Goal: Information Seeking & Learning: Learn about a topic

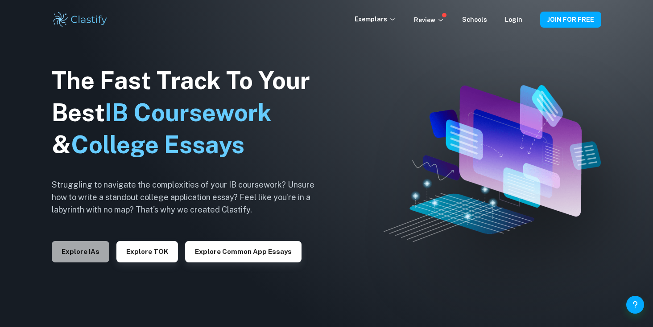
click at [87, 255] on button "Explore IAs" at bounding box center [81, 251] width 58 height 21
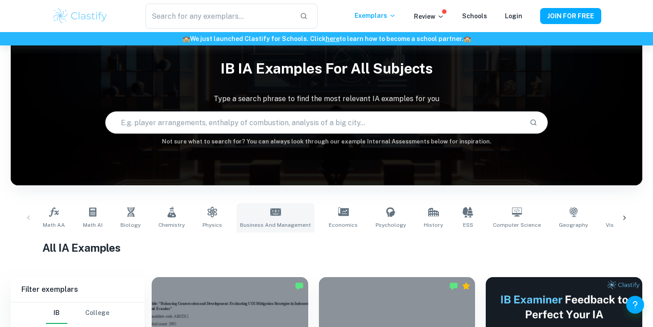
scroll to position [271, 0]
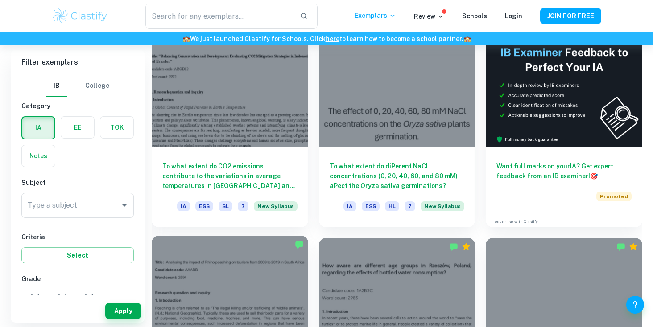
click at [196, 260] on div at bounding box center [230, 294] width 157 height 117
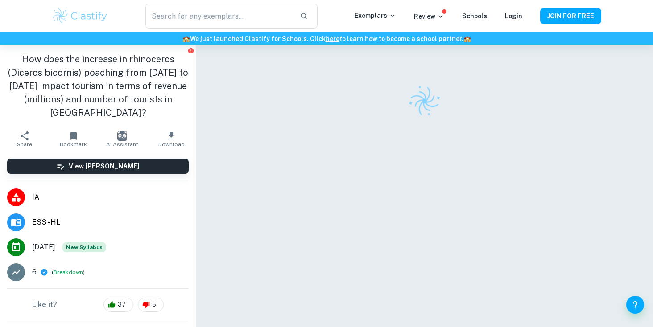
click at [38, 197] on span "IA" at bounding box center [110, 197] width 157 height 11
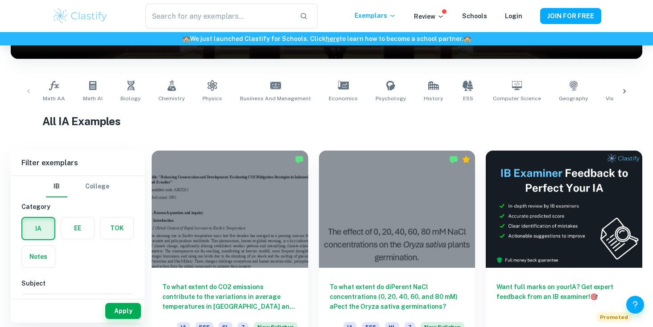
scroll to position [68, 0]
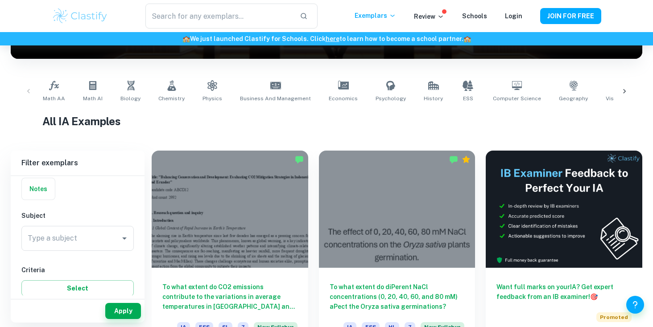
click at [121, 224] on div "Subject Type a subject Type a subject" at bounding box center [77, 233] width 112 height 44
click at [114, 238] on input "Type a subject" at bounding box center [70, 238] width 91 height 17
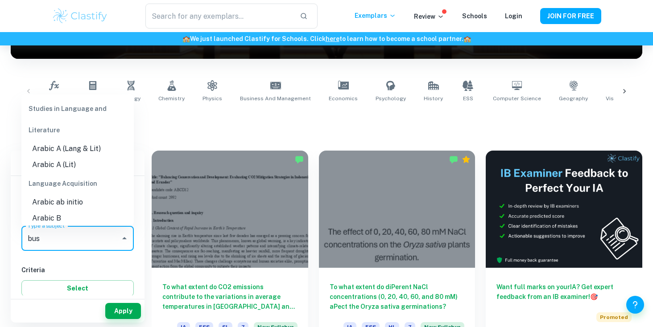
scroll to position [0, 0]
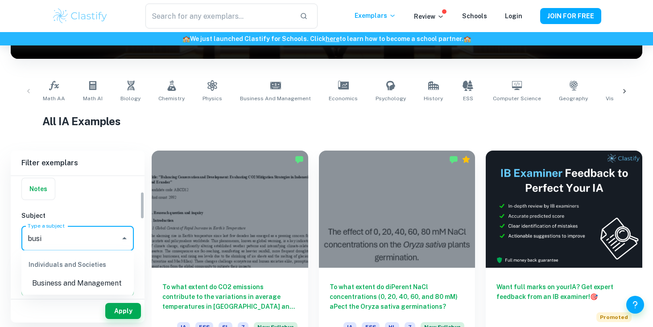
click at [91, 289] on li "Business and Management" at bounding box center [77, 284] width 112 height 16
type input "Business and Management"
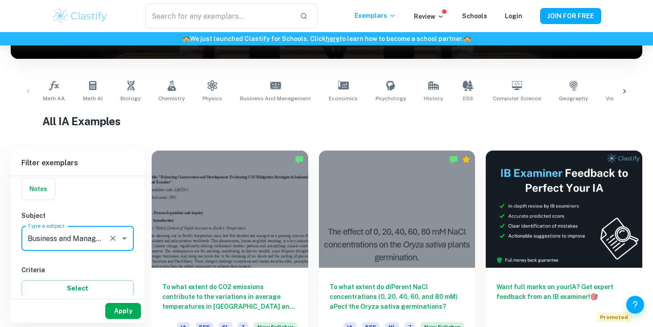
click at [129, 311] on button "Apply" at bounding box center [123, 311] width 36 height 16
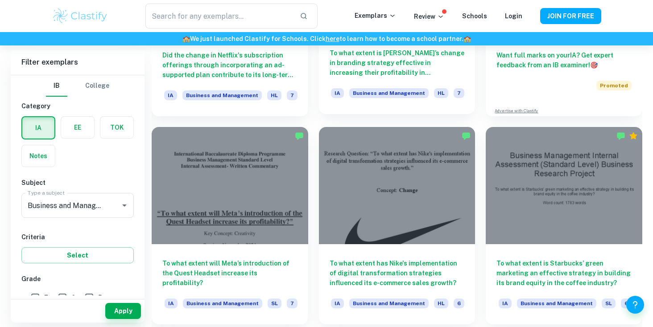
scroll to position [382, 0]
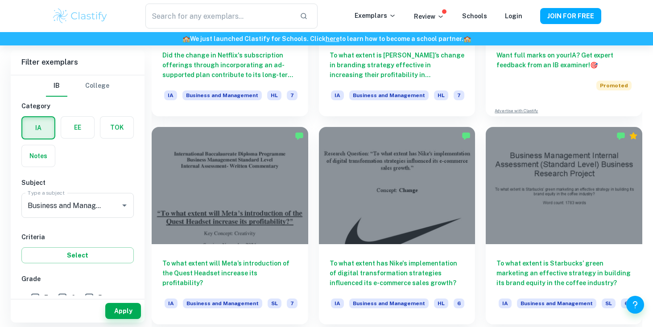
click at [70, 133] on label "button" at bounding box center [77, 127] width 33 height 21
click at [0, 0] on input "radio" at bounding box center [0, 0] width 0 height 0
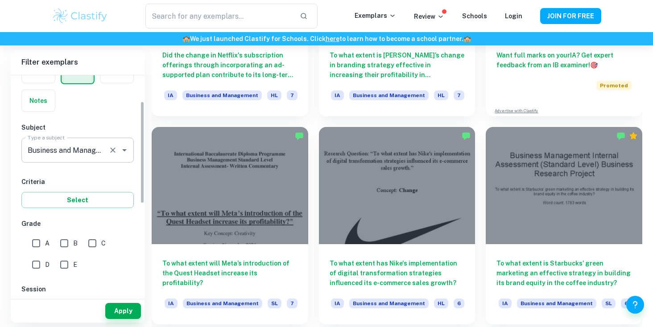
scroll to position [55, 0]
click at [36, 240] on input "A" at bounding box center [36, 244] width 18 height 18
checkbox input "true"
click at [125, 304] on button "Apply" at bounding box center [123, 311] width 36 height 16
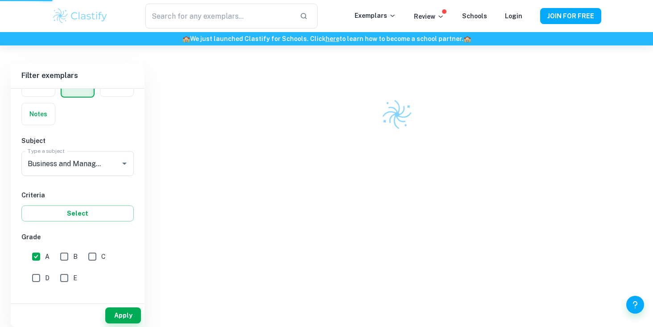
scroll to position [233, 0]
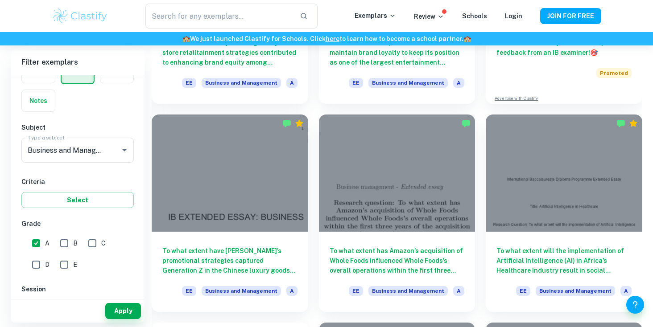
scroll to position [208, 0]
